Goal: Task Accomplishment & Management: Complete application form

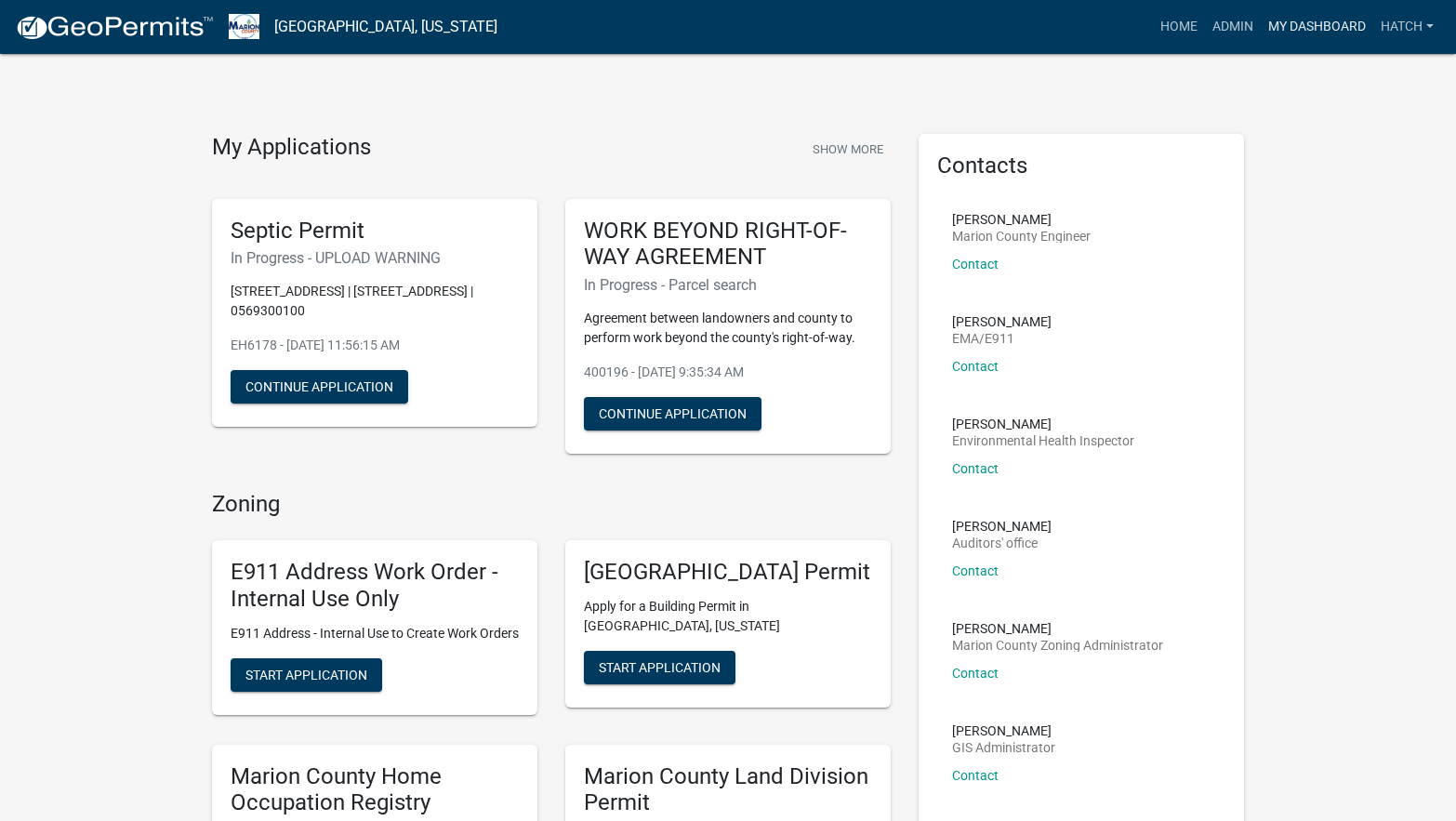
click at [1279, 18] on link "My Dashboard" at bounding box center [1317, 27] width 113 height 36
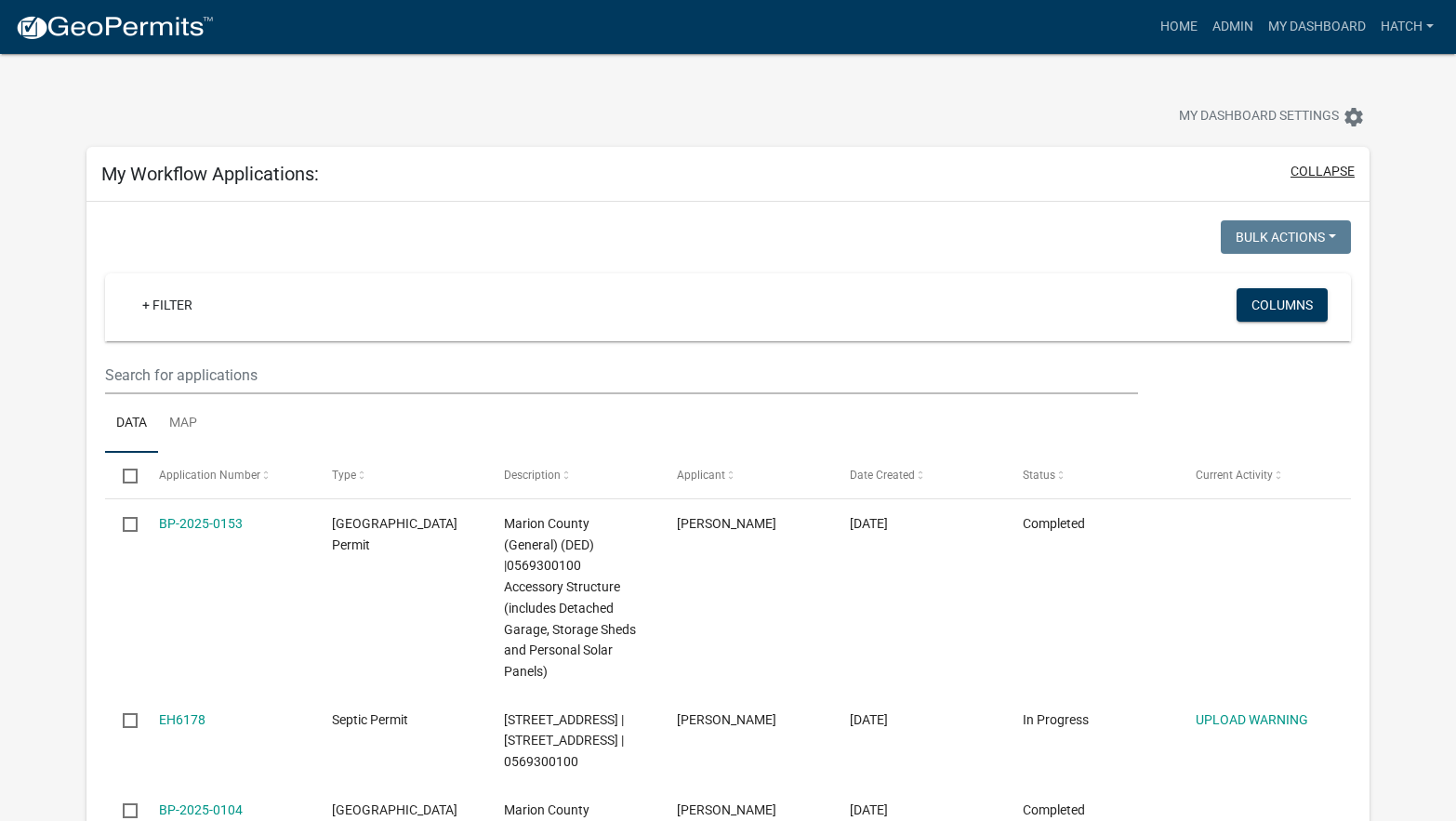
click at [1313, 175] on button "collapse" at bounding box center [1323, 171] width 64 height 20
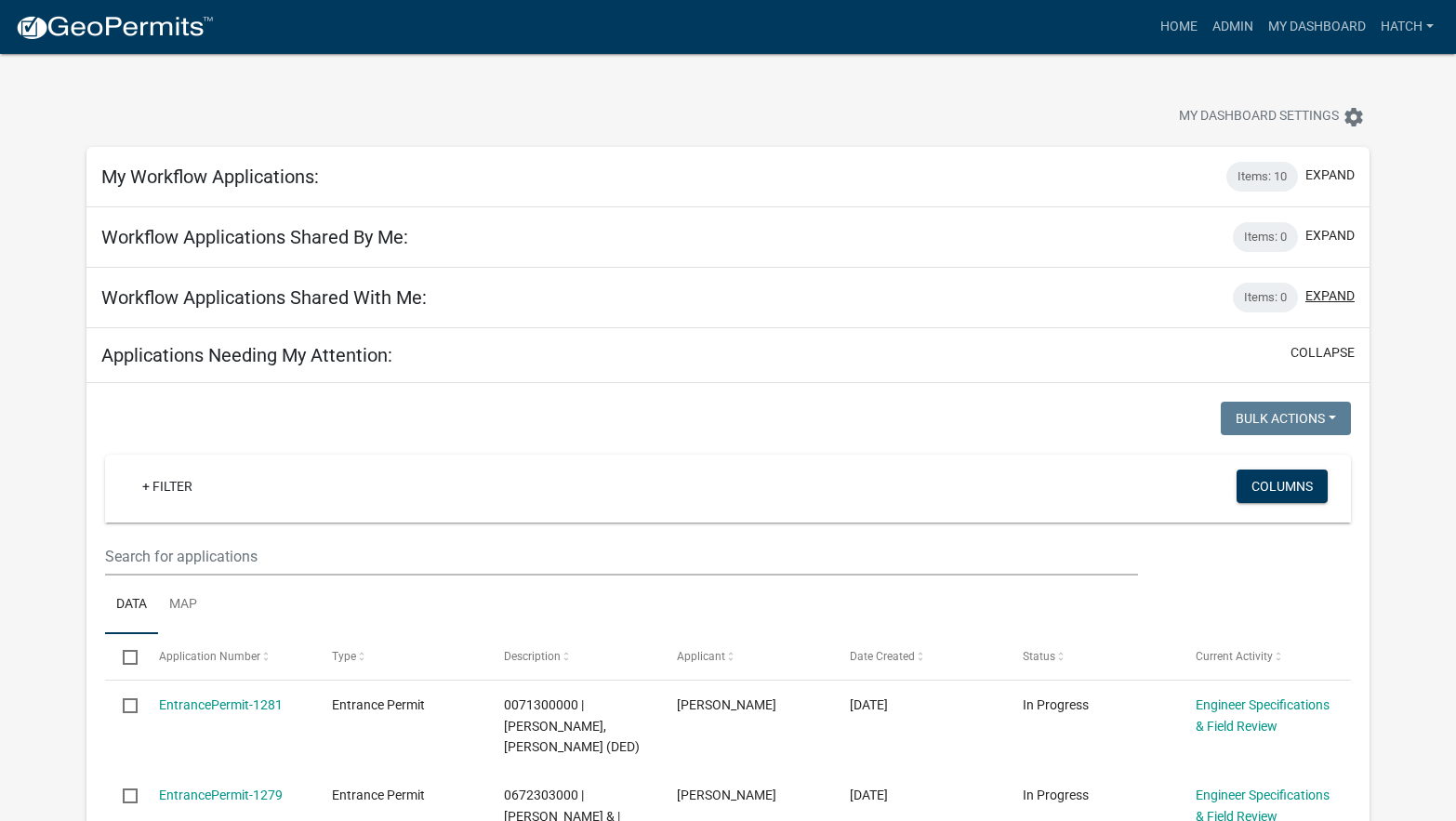
click at [1337, 296] on button "expand" at bounding box center [1330, 296] width 50 height 20
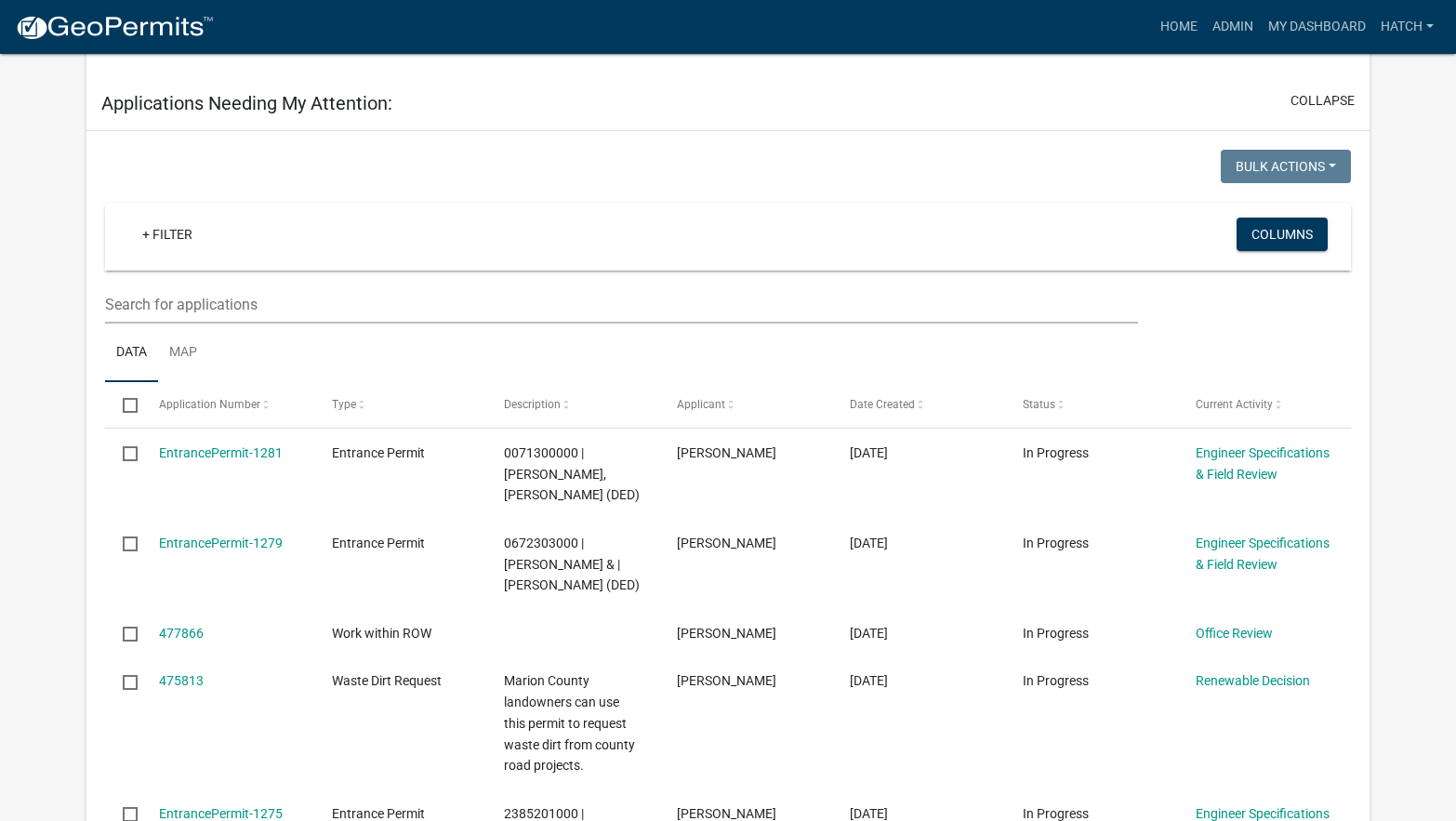
scroll to position [651, 0]
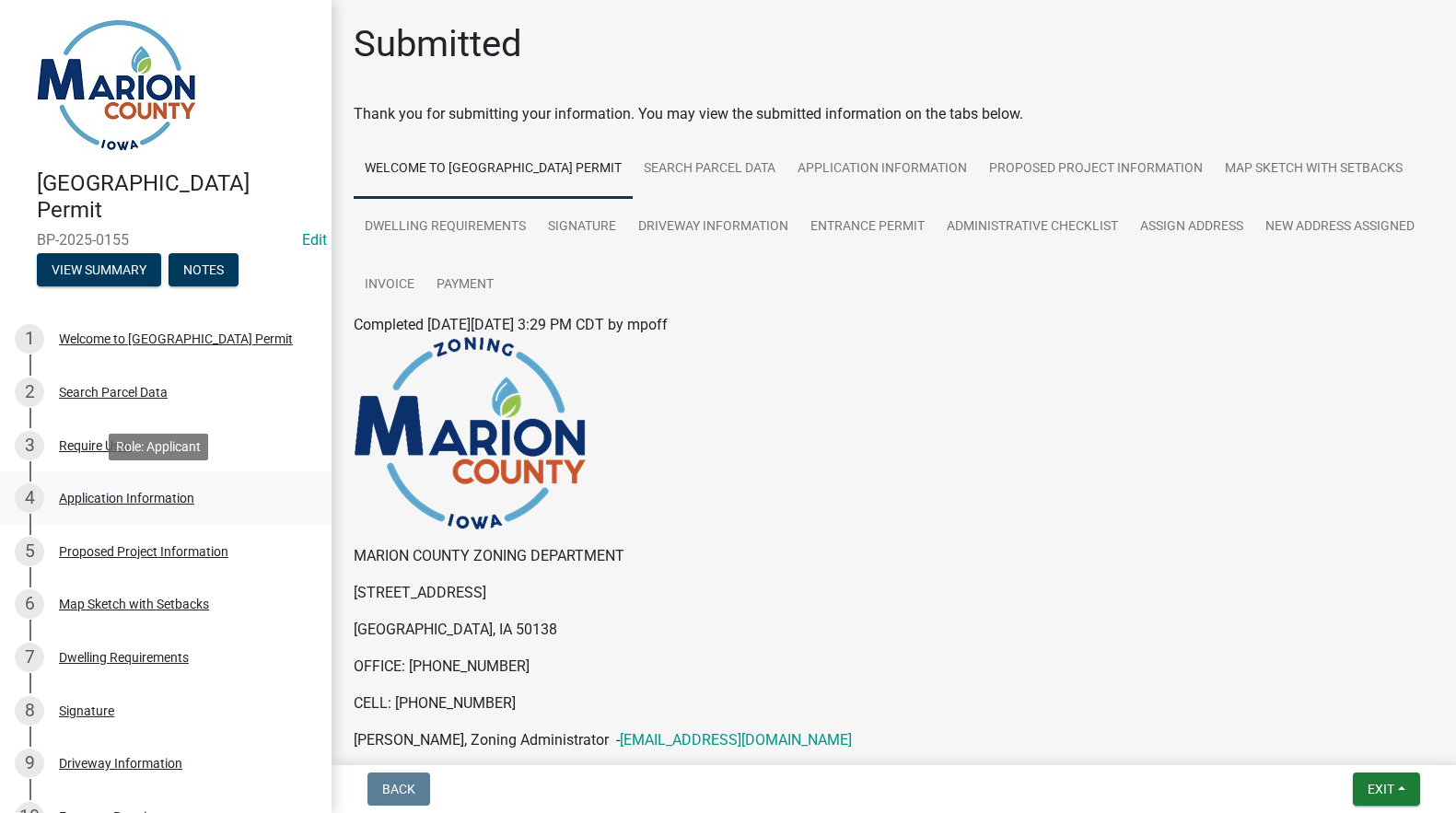
click at [102, 498] on div "Application Information" at bounding box center [126, 498] width 136 height 13
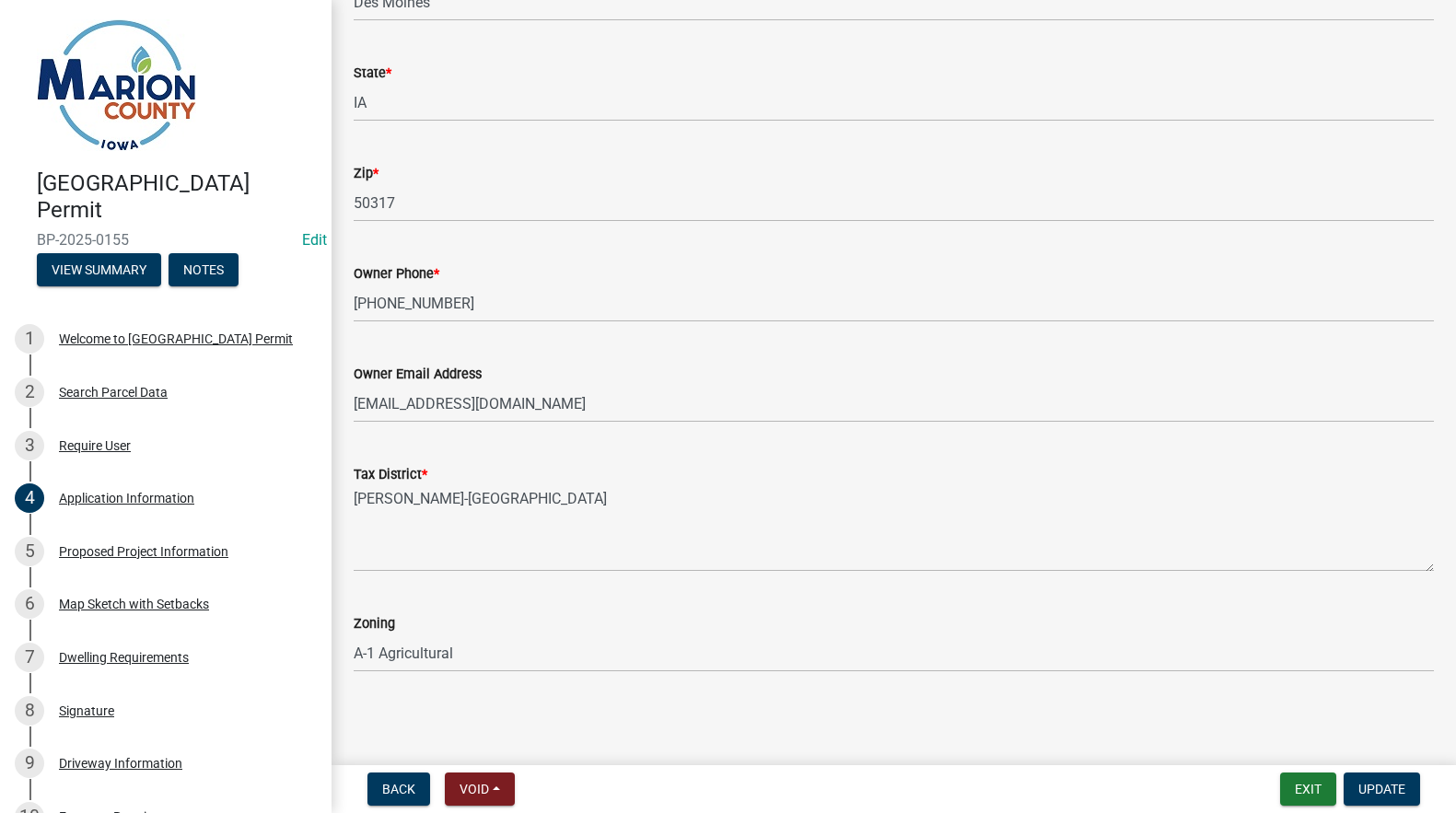
scroll to position [1203, 0]
click at [93, 392] on div "Search Parcel Data" at bounding box center [112, 392] width 109 height 13
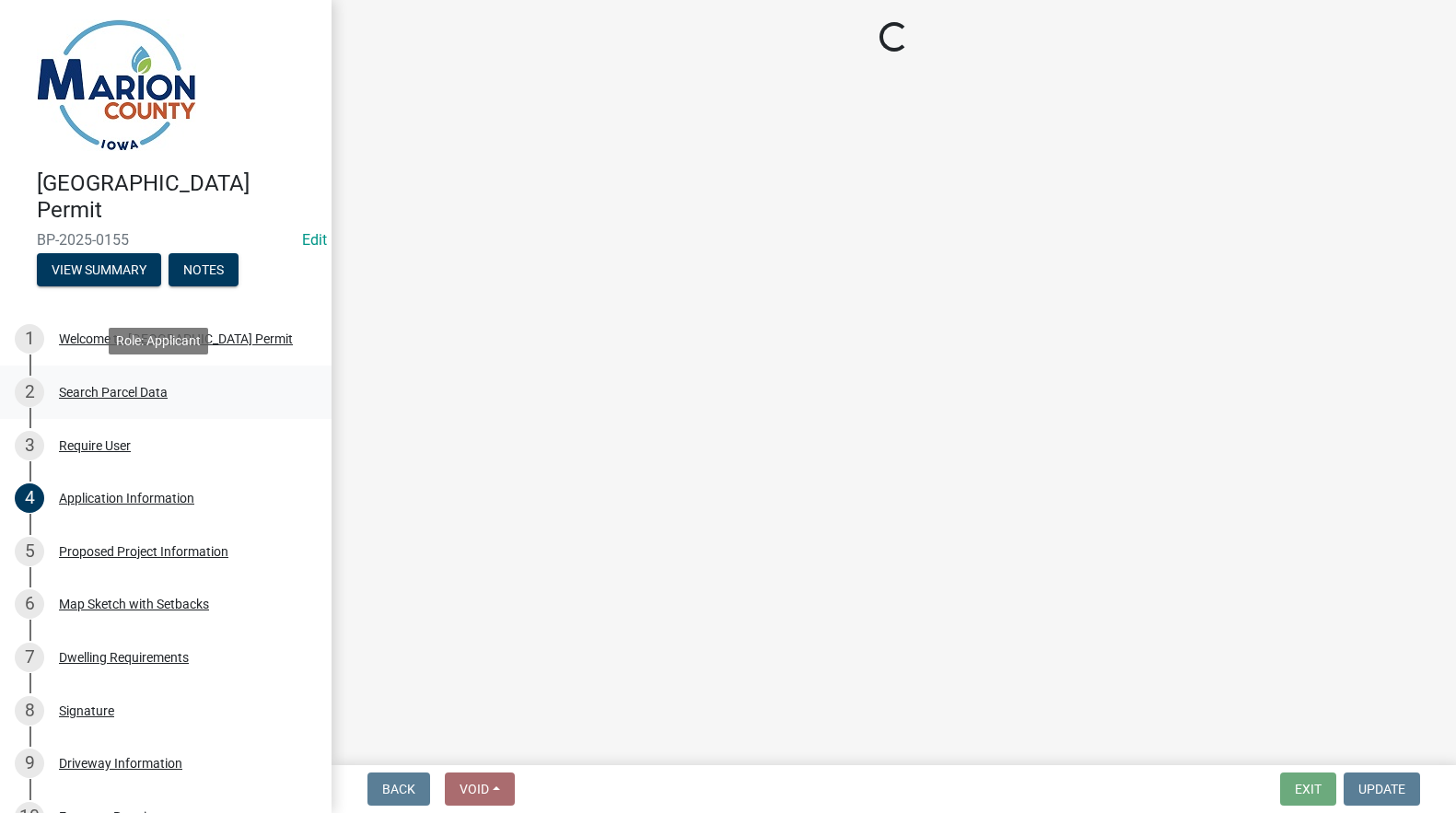
scroll to position [0, 0]
click at [112, 548] on div "Proposed Project Information" at bounding box center [143, 552] width 169 height 13
select select "c01c0ffe-a9ad-46ba-80d8-07ee8e46f3b2"
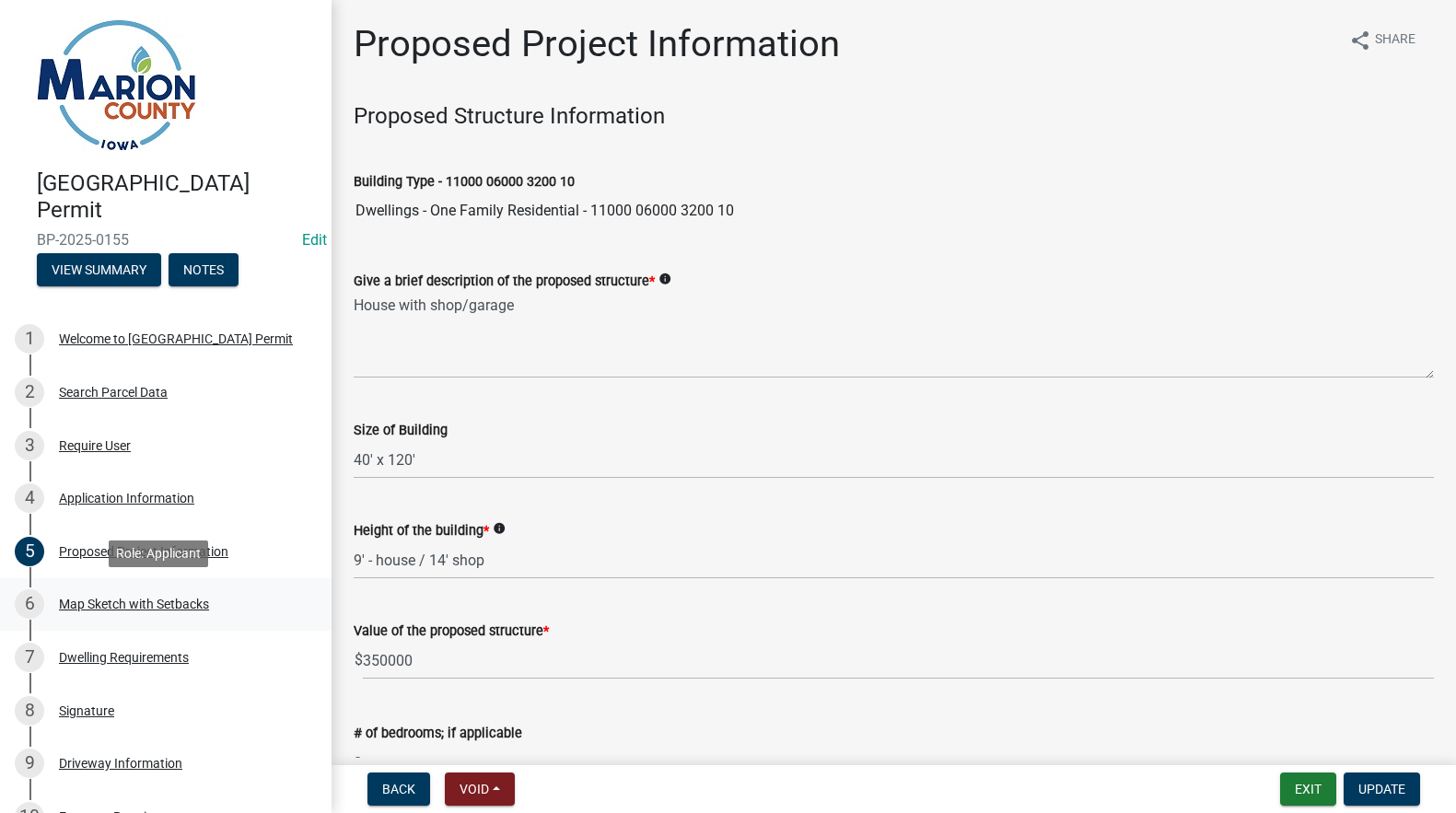
click at [106, 602] on div "Map Sketch with Setbacks" at bounding box center [134, 604] width 151 height 13
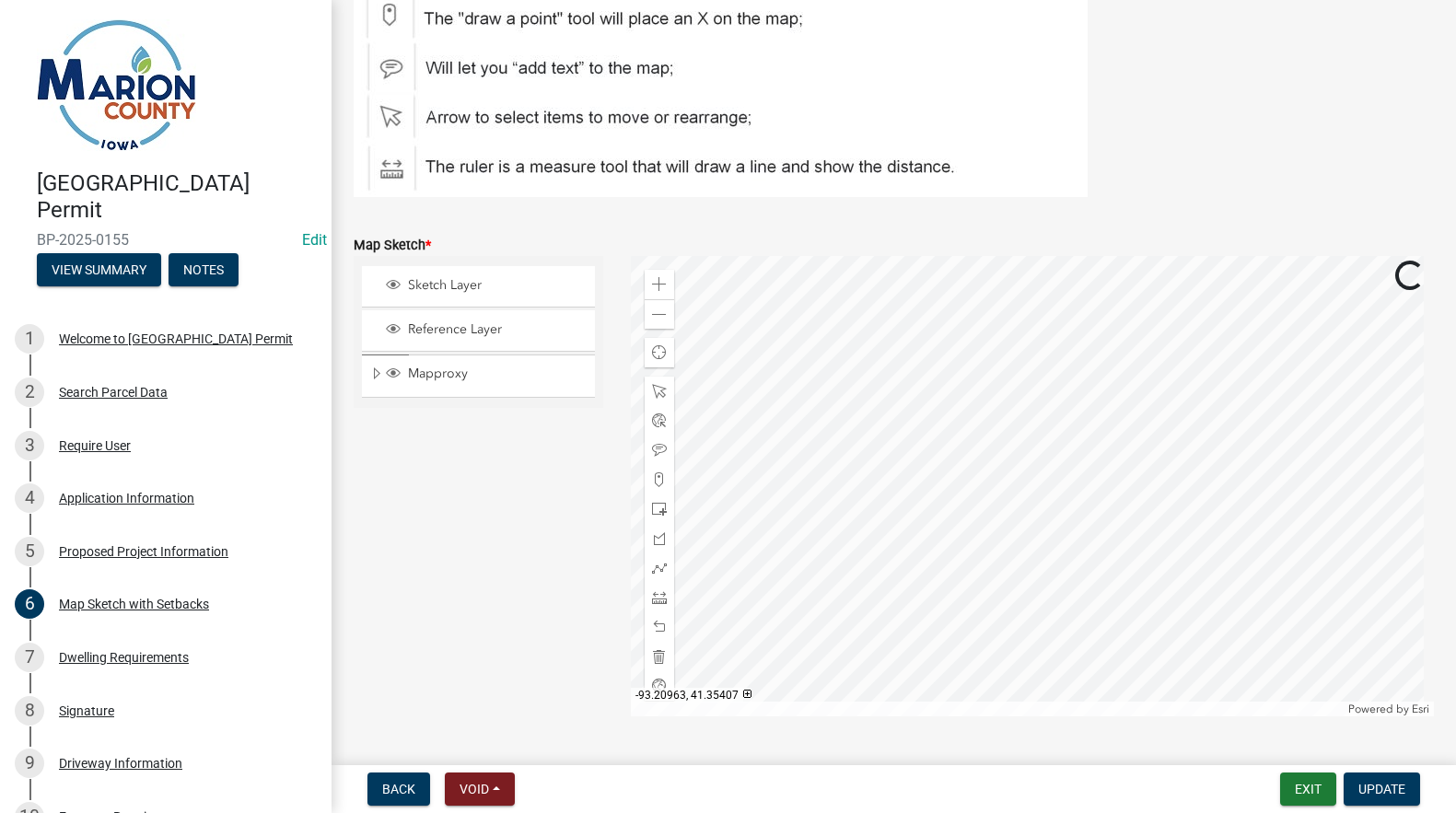
scroll to position [276, 0]
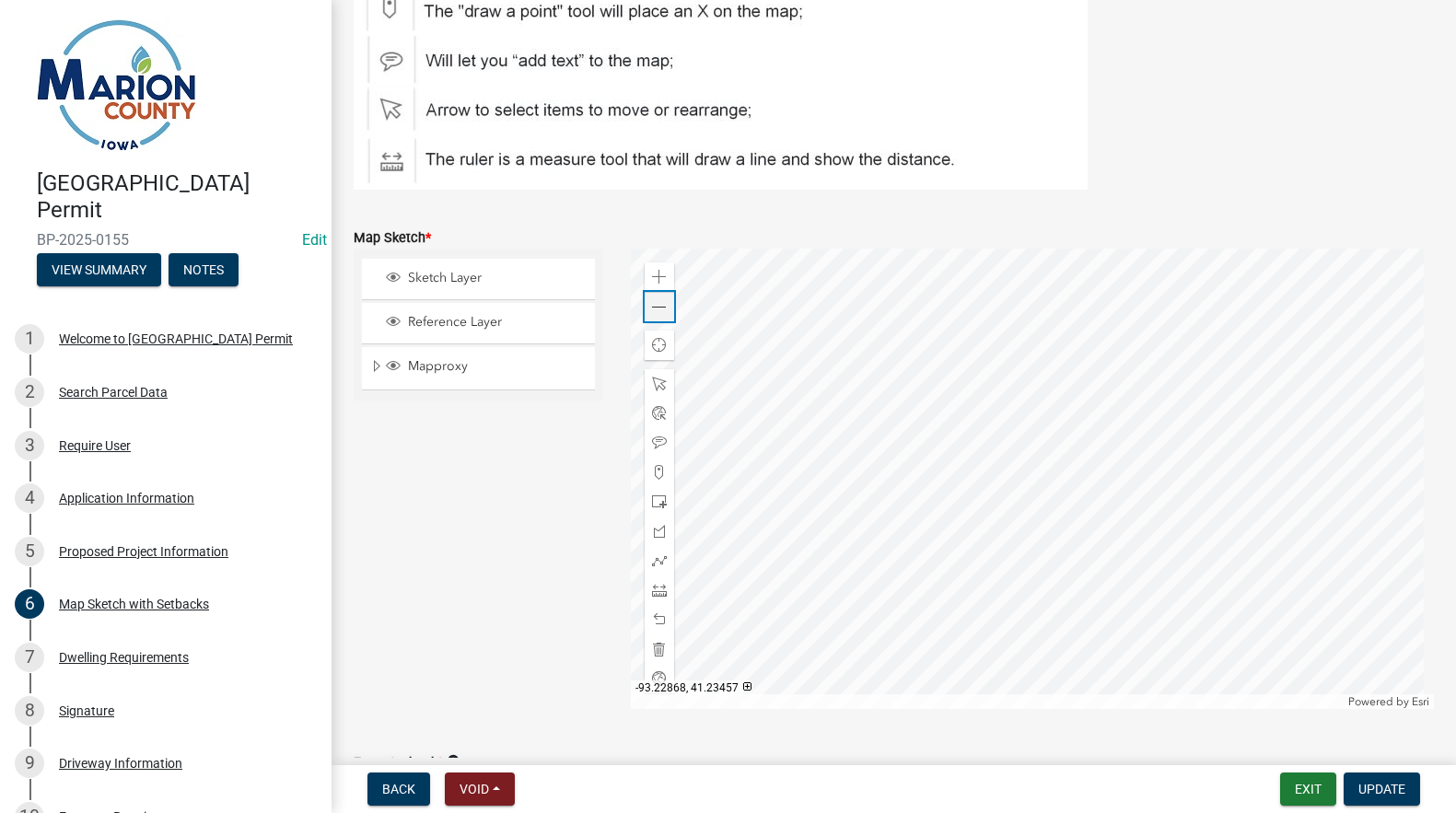
click at [658, 306] on span at bounding box center [660, 308] width 15 height 15
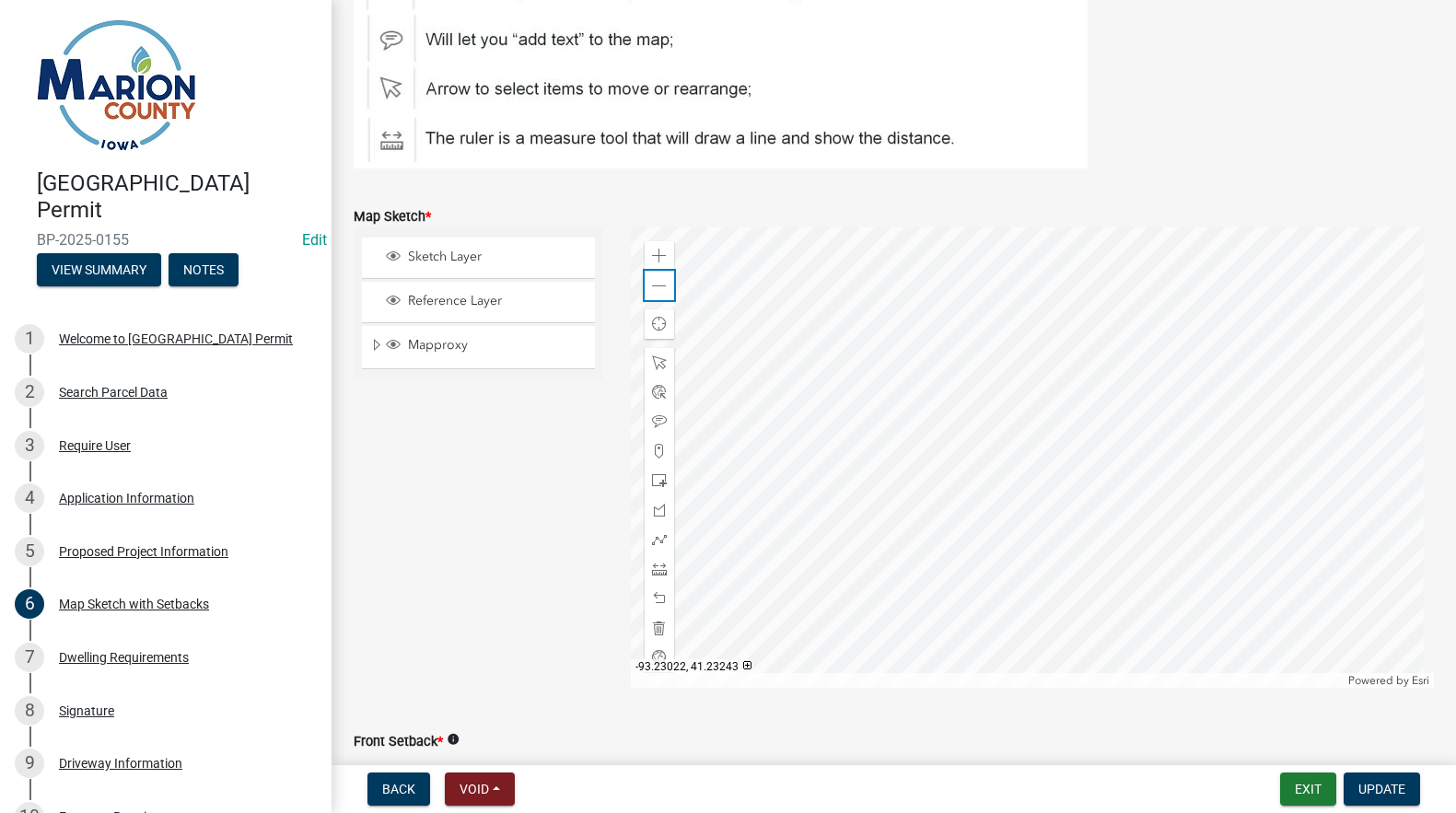
scroll to position [208, 0]
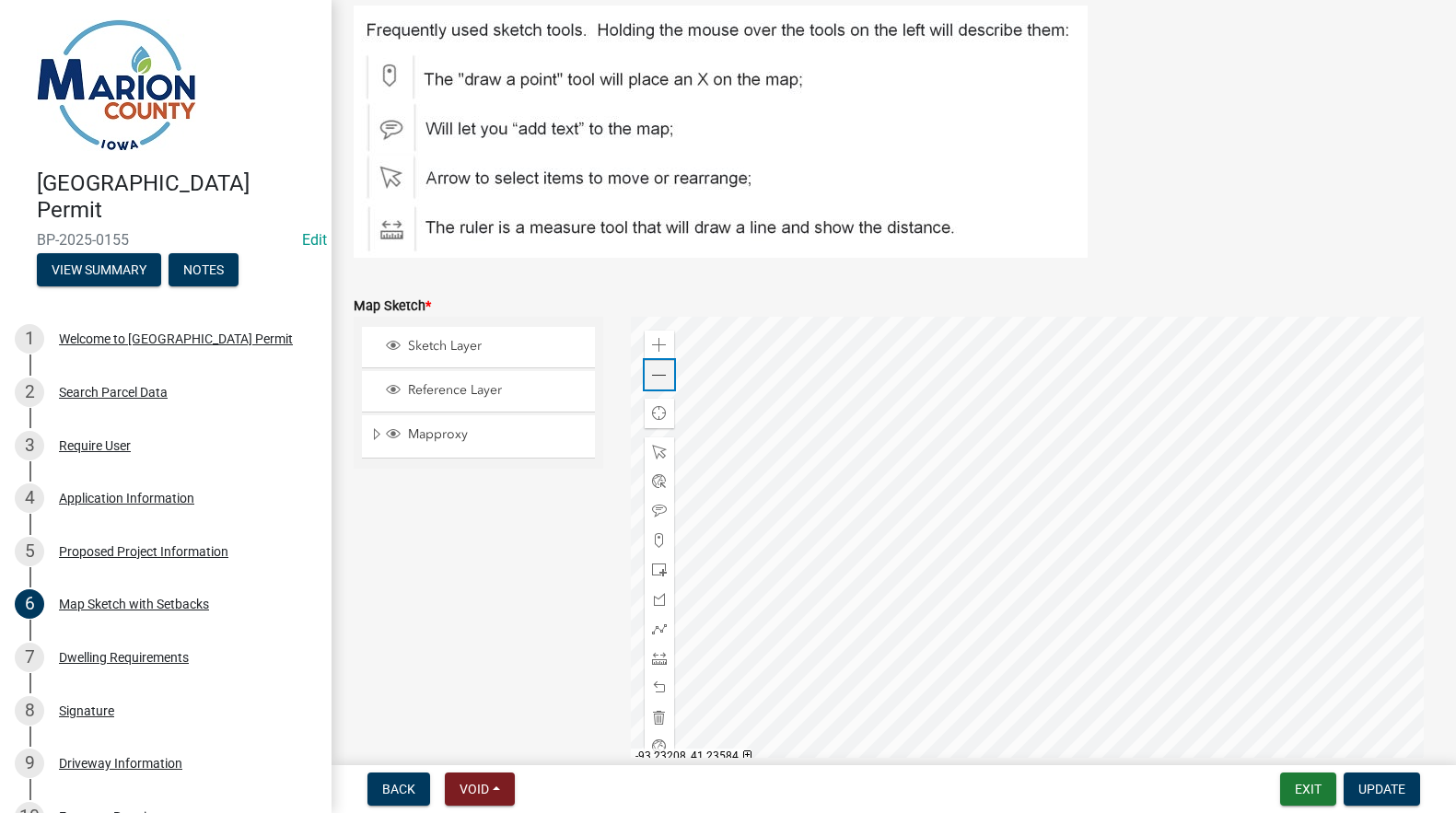
click at [659, 383] on div "Zoom out" at bounding box center [660, 375] width 30 height 30
click at [652, 346] on span at bounding box center [660, 346] width 15 height 15
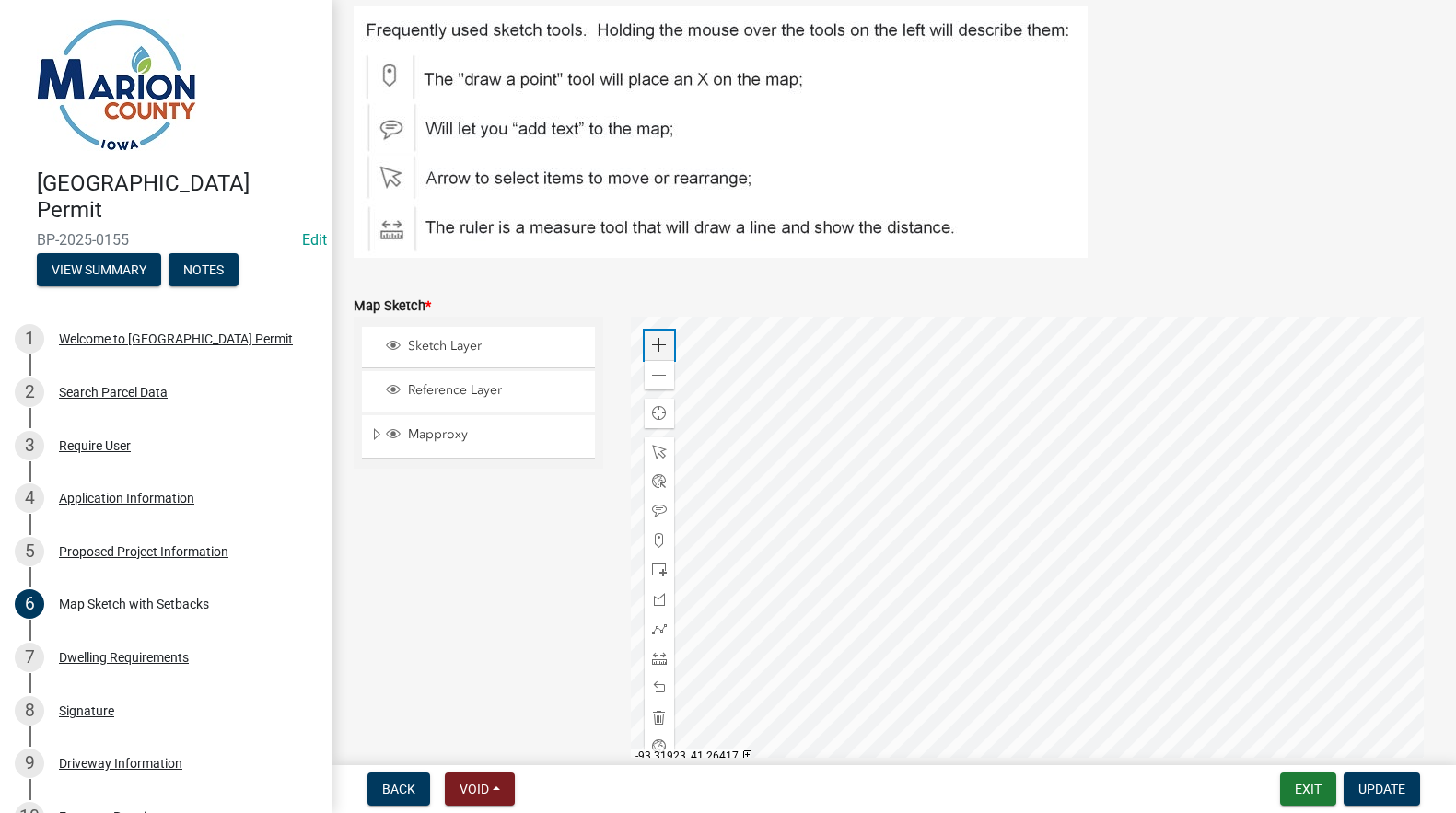
click at [652, 346] on span at bounding box center [660, 346] width 15 height 15
click at [656, 351] on span at bounding box center [660, 346] width 15 height 15
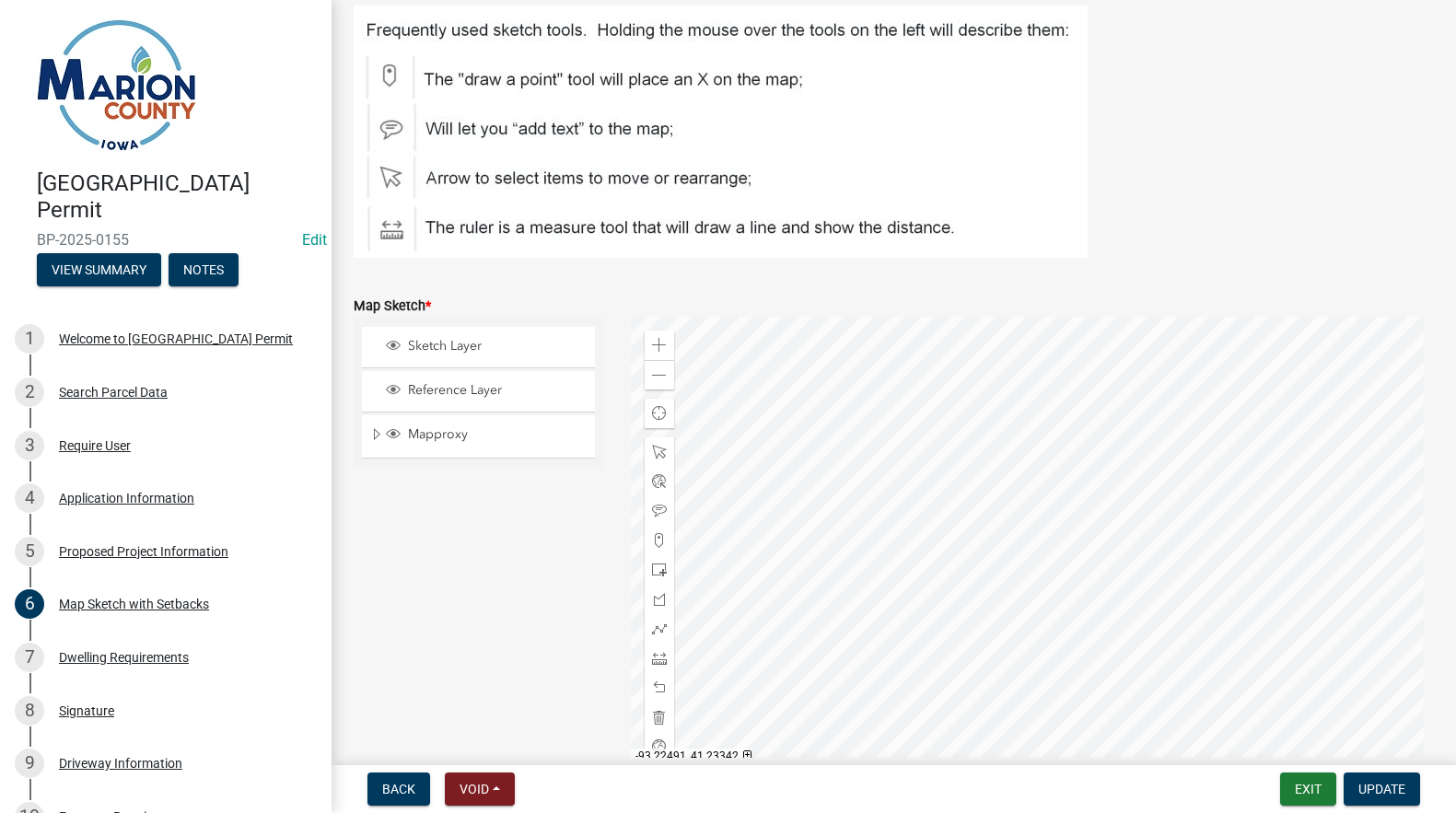
click at [1090, 577] on div at bounding box center [1032, 547] width 803 height 461
click at [439, 388] on span "Reference Layer" at bounding box center [495, 390] width 185 height 17
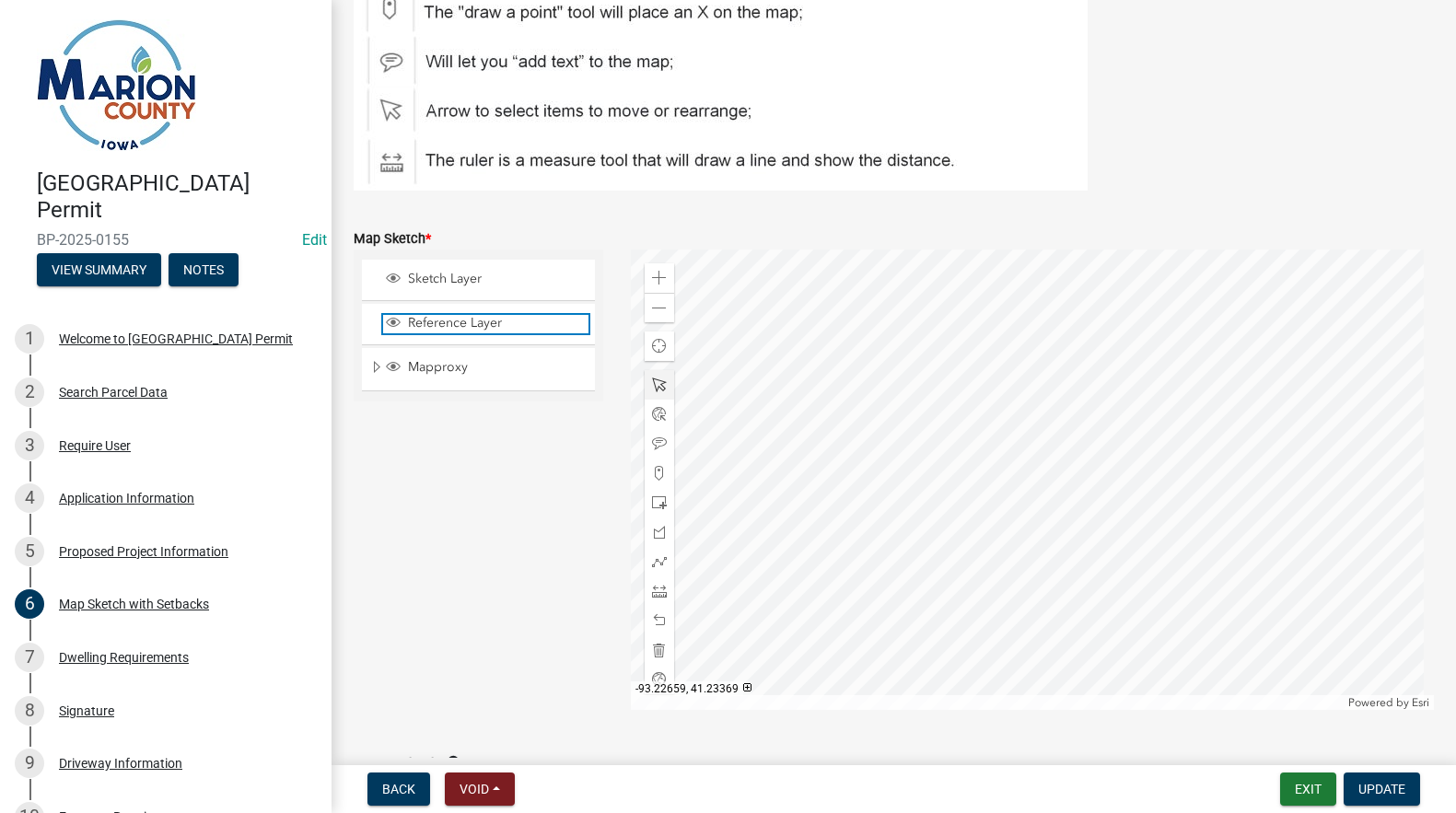
scroll to position [300, 0]
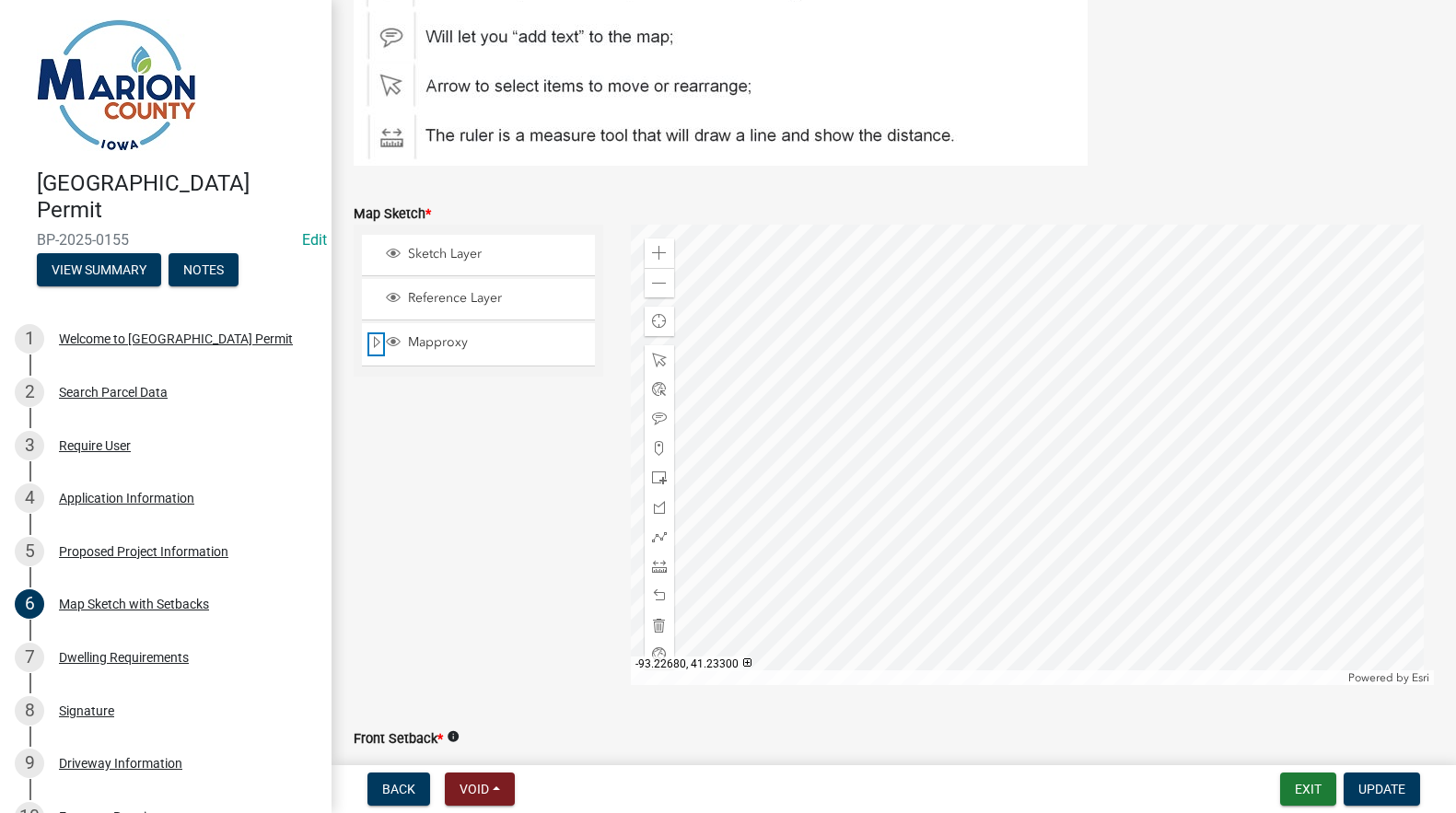
click at [376, 342] on span "Expand" at bounding box center [376, 343] width 15 height 18
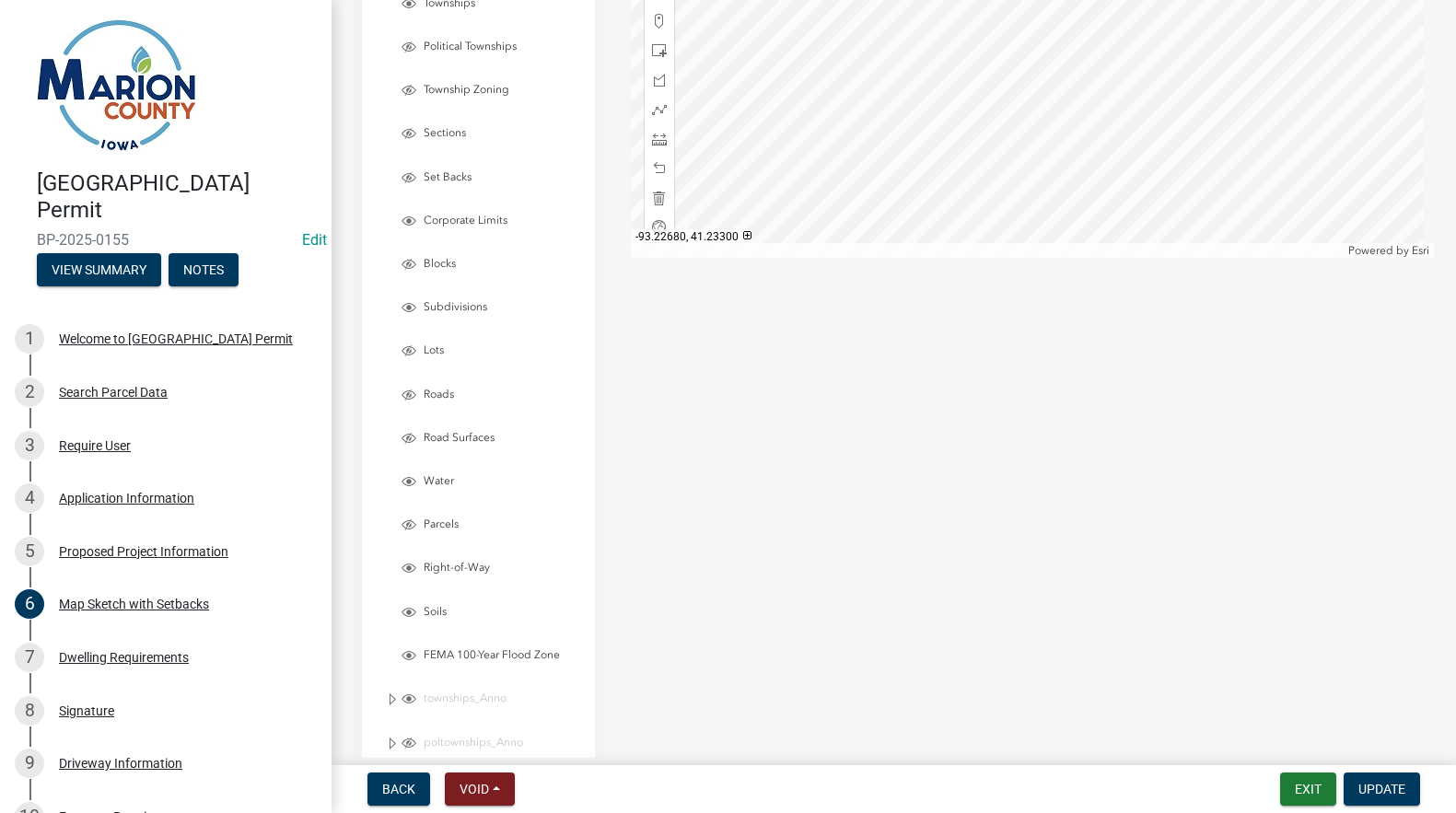
scroll to position [761, 0]
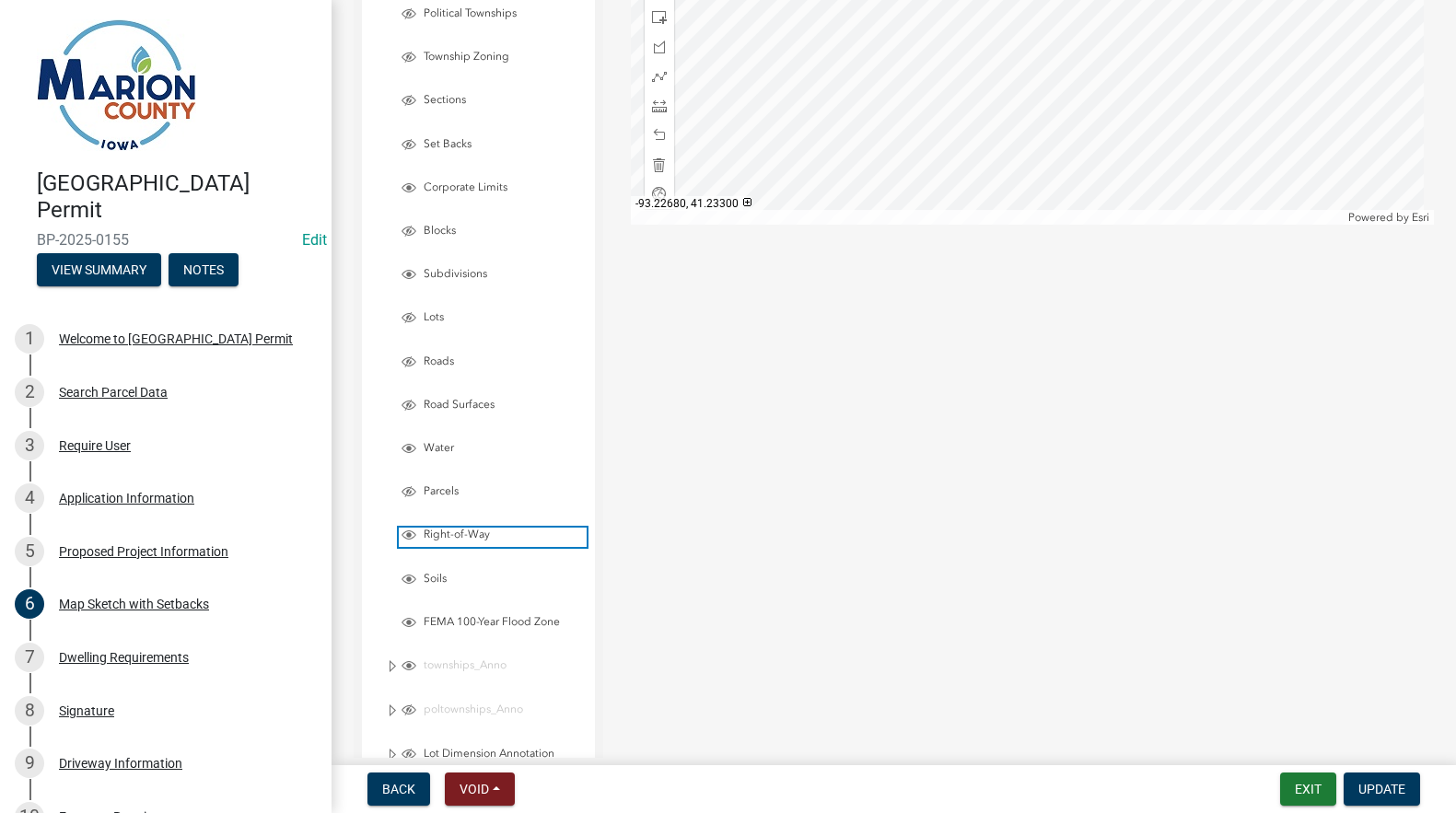
click at [402, 538] on span "Layer List" at bounding box center [409, 535] width 15 height 15
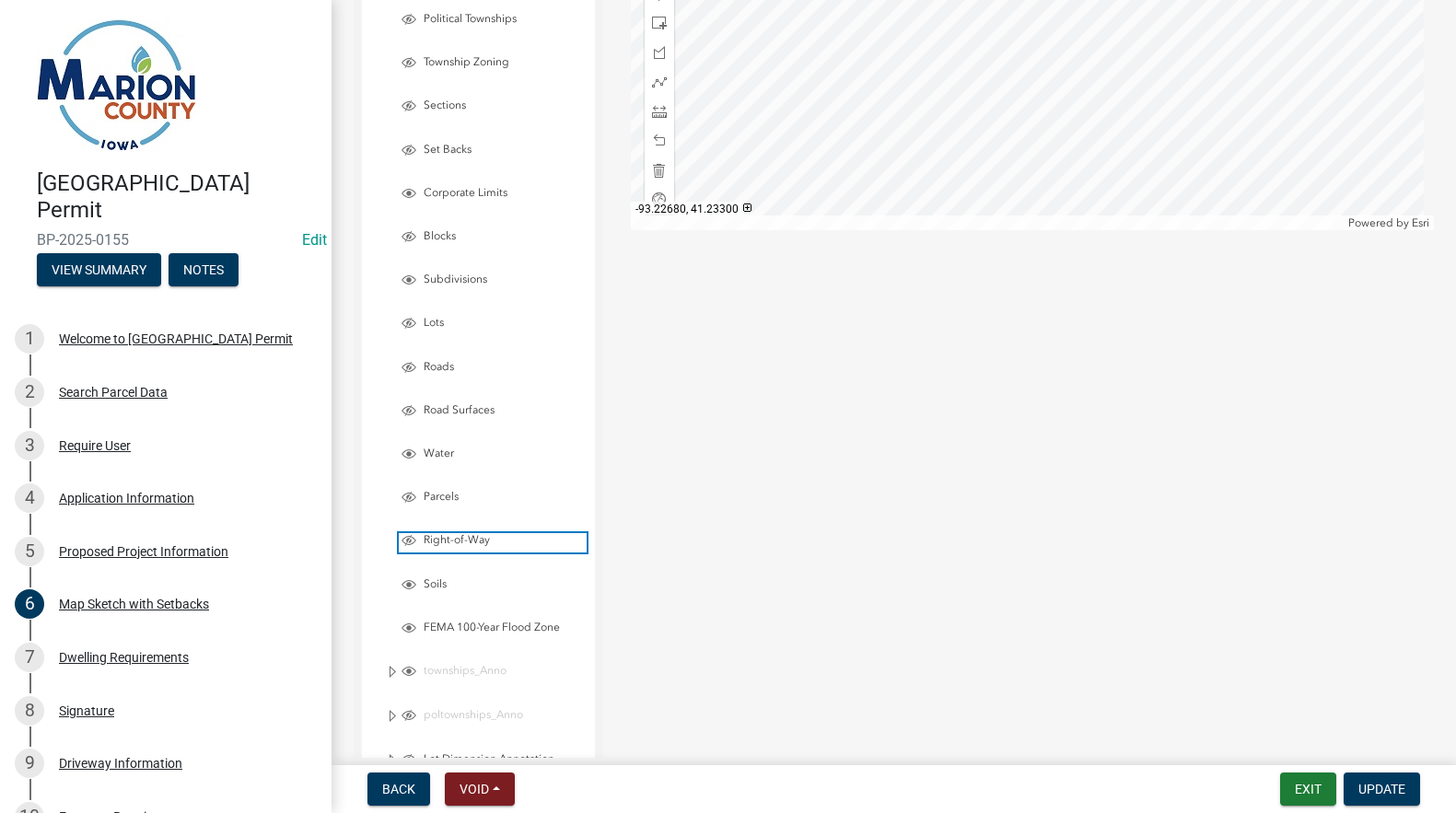
scroll to position [392, 0]
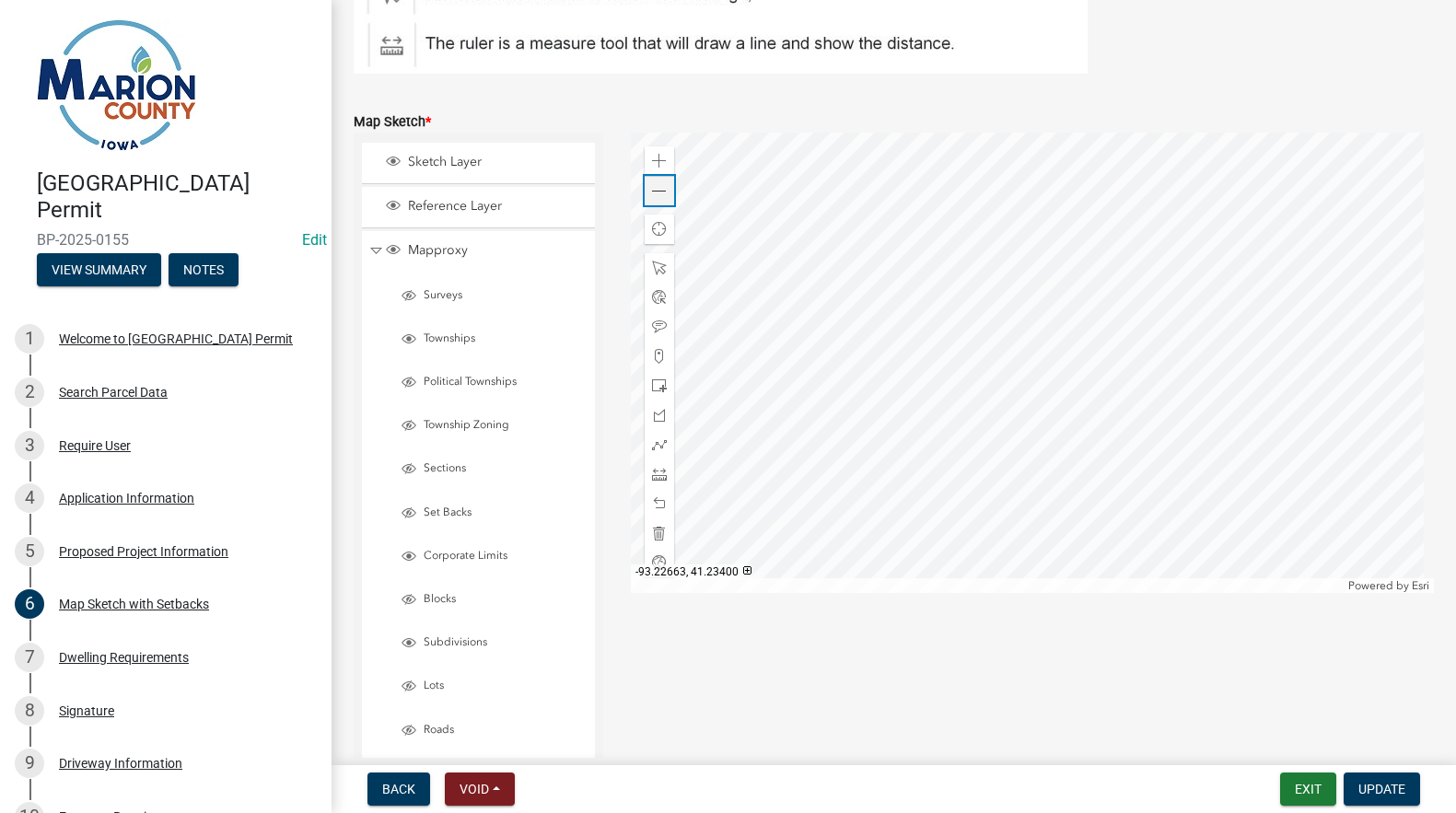
click at [658, 193] on span at bounding box center [660, 191] width 15 height 15
click at [1045, 408] on div at bounding box center [1032, 363] width 803 height 461
click at [1160, 391] on div at bounding box center [1032, 363] width 803 height 461
click at [863, 363] on div at bounding box center [1032, 363] width 803 height 461
click at [821, 387] on div at bounding box center [1032, 363] width 803 height 461
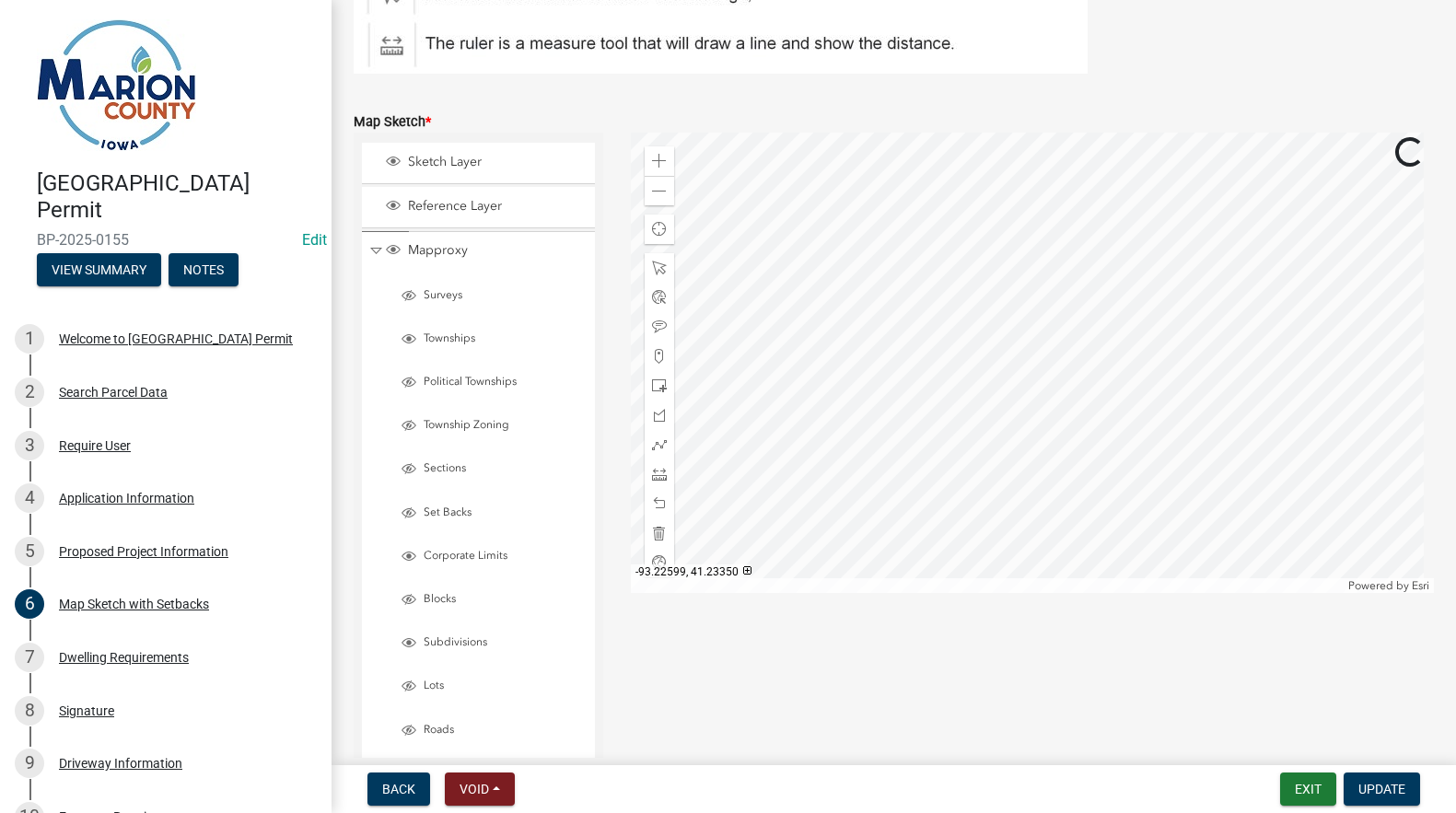
click at [850, 382] on div at bounding box center [1032, 363] width 803 height 461
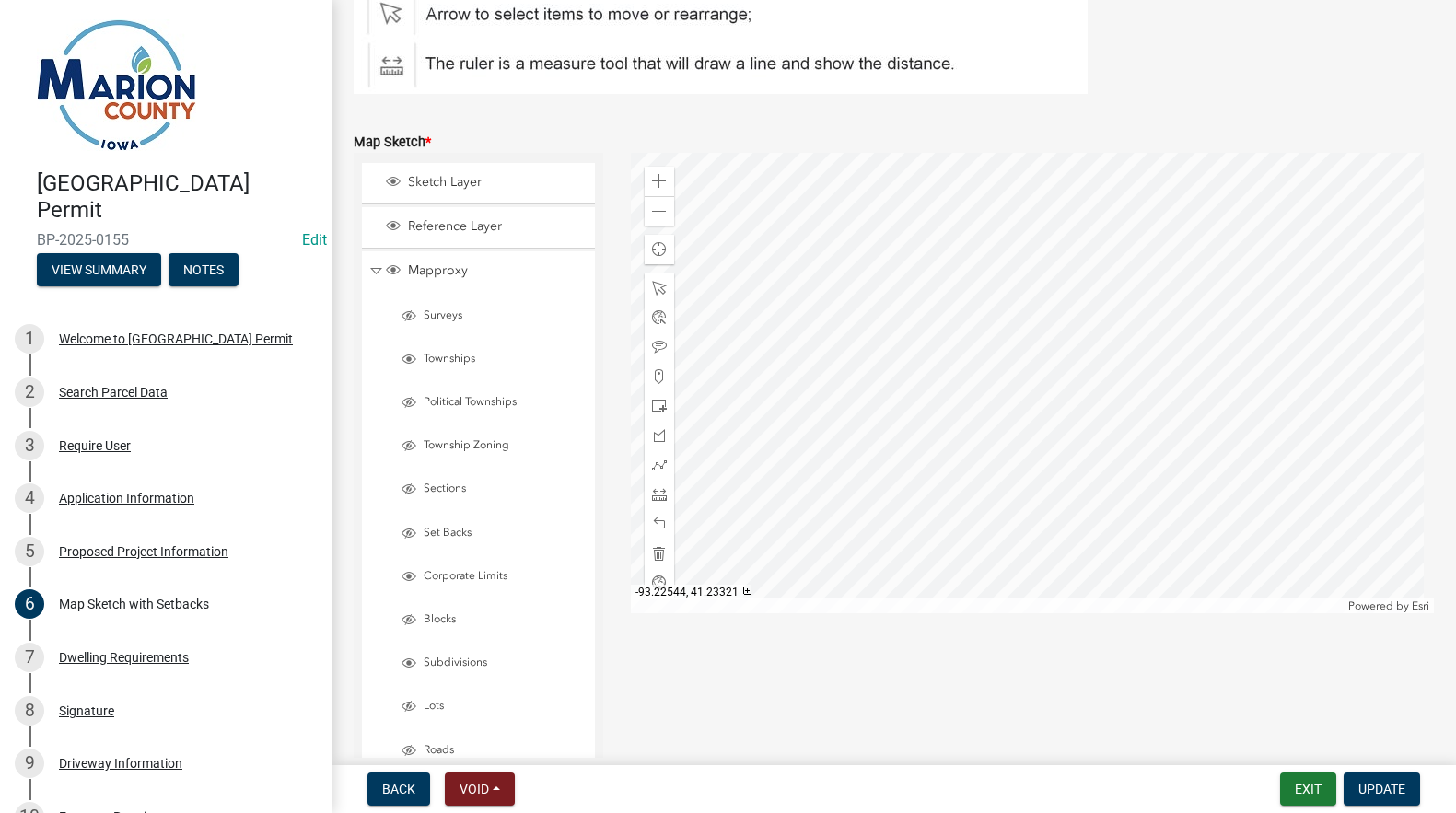
scroll to position [335, 0]
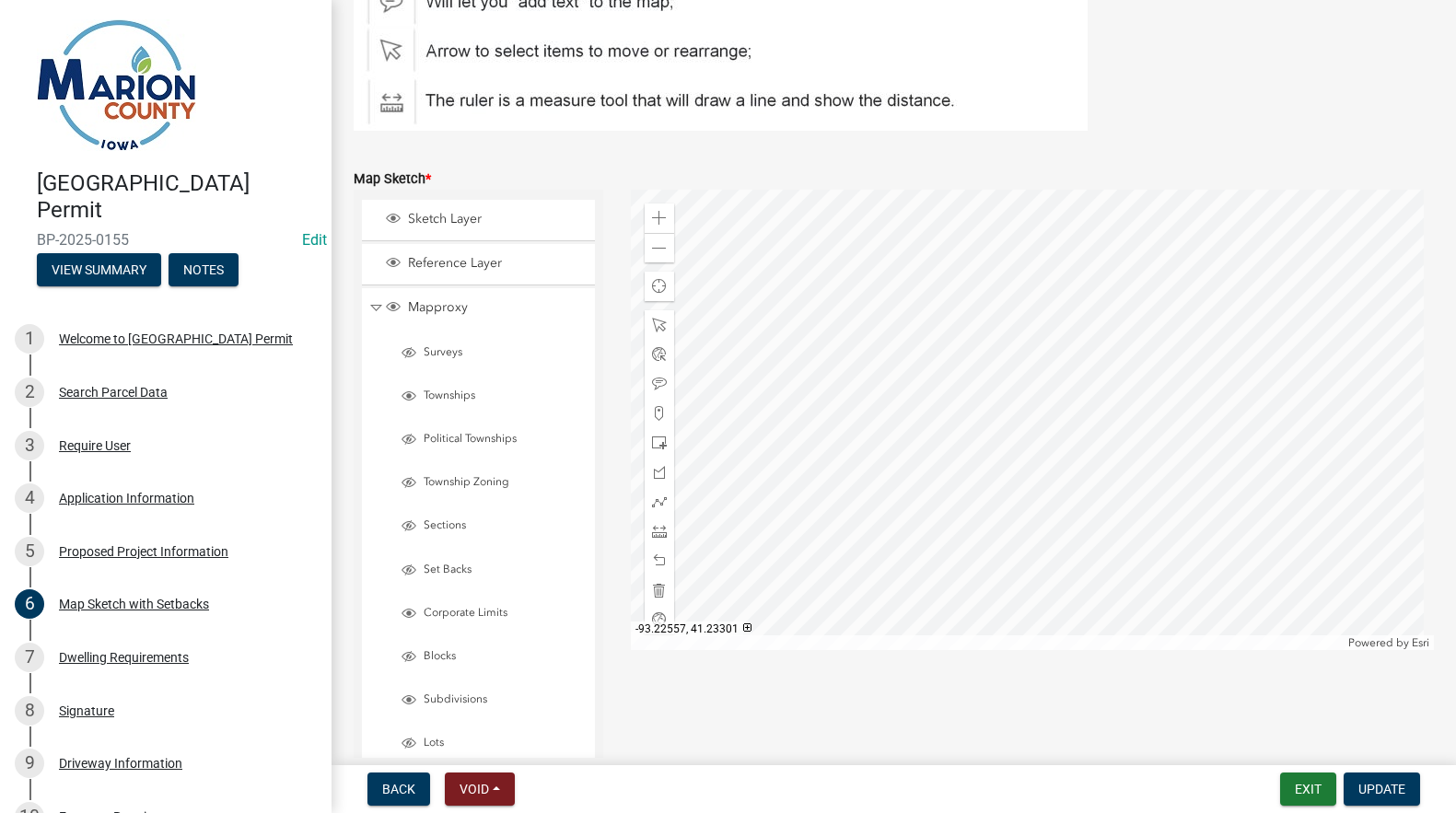
click at [989, 334] on div at bounding box center [1032, 420] width 803 height 461
click at [813, 556] on div at bounding box center [1032, 420] width 803 height 461
click at [994, 543] on div at bounding box center [1032, 420] width 803 height 461
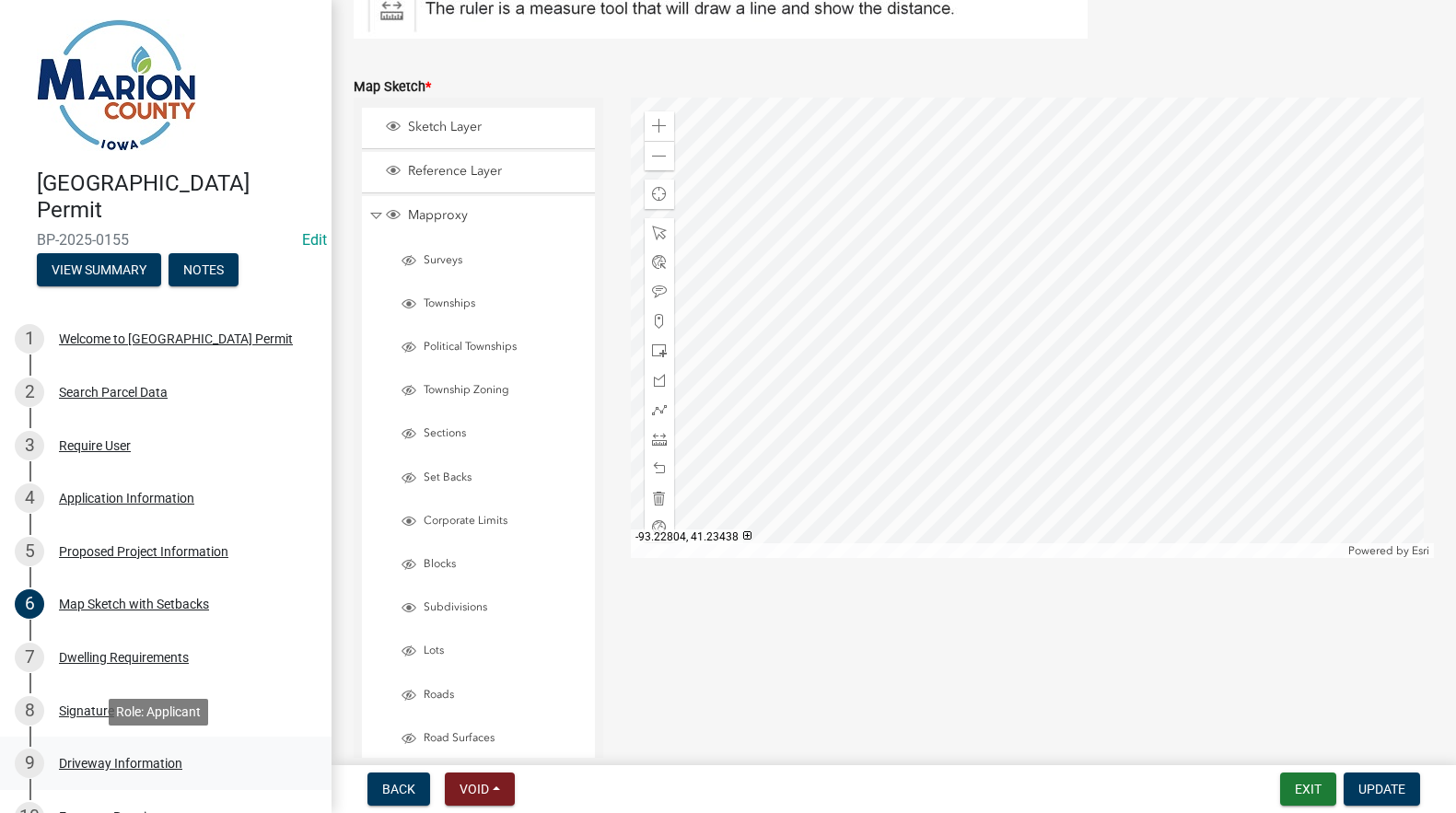
click at [100, 759] on div "Driveway Information" at bounding box center [120, 764] width 124 height 13
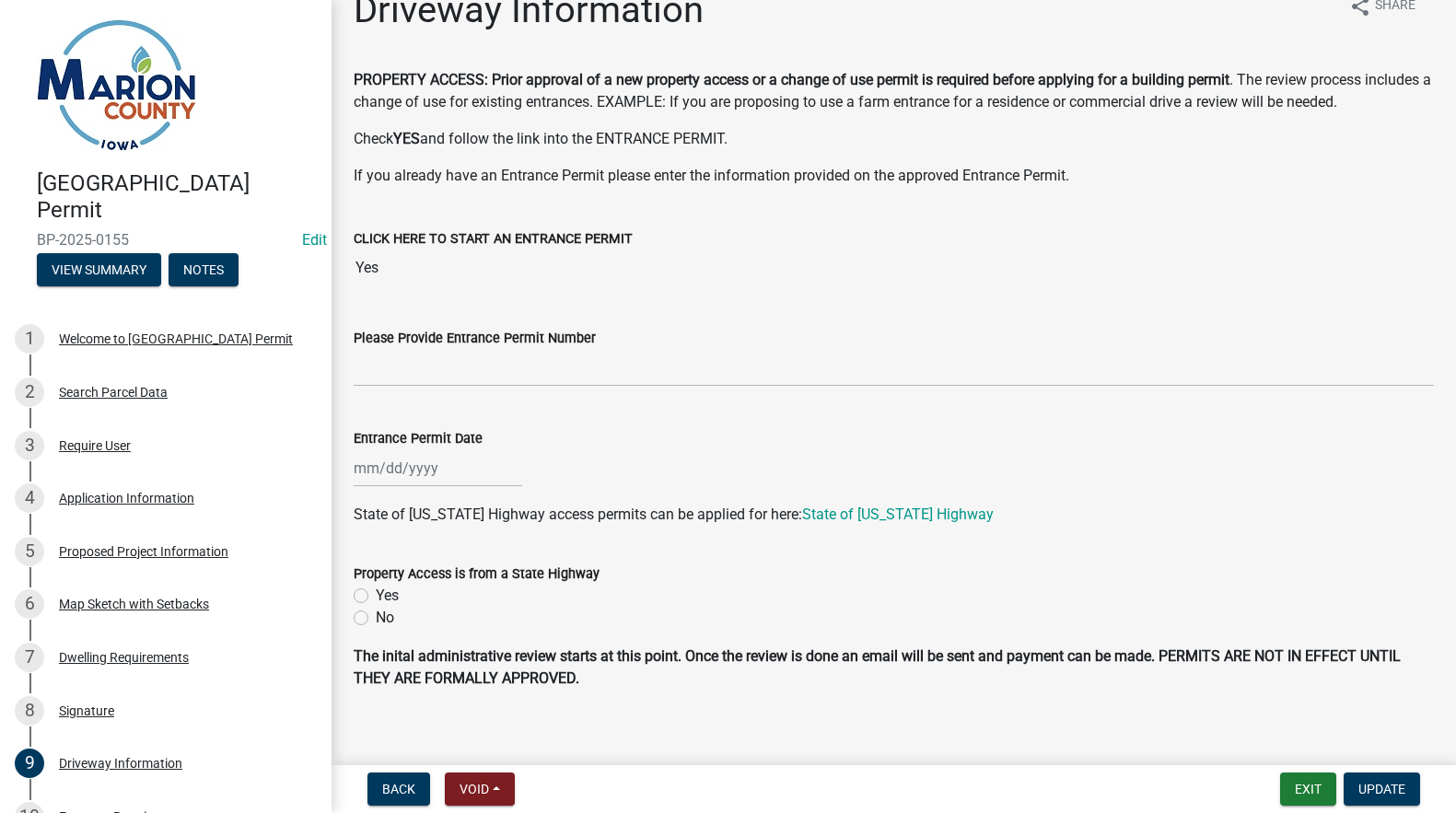
scroll to position [52, 0]
